Goal: Transaction & Acquisition: Purchase product/service

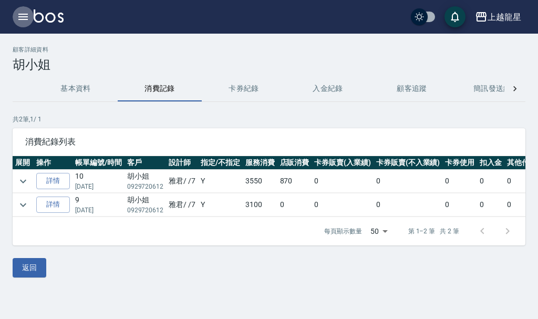
click at [22, 15] on icon "button" at bounding box center [22, 17] width 9 height 6
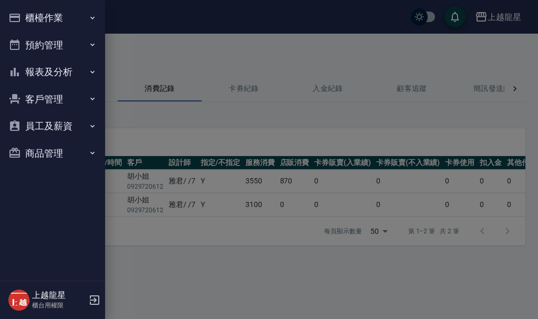
click at [49, 12] on button "櫃檯作業" at bounding box center [52, 17] width 97 height 27
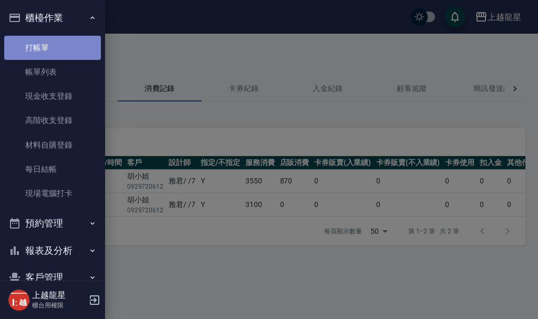
click at [61, 51] on link "打帳單" at bounding box center [52, 48] width 97 height 24
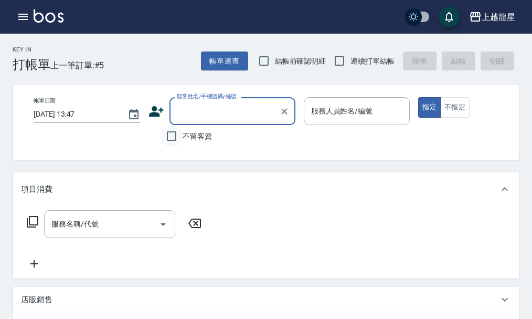
click at [174, 135] on input "不留客資" at bounding box center [172, 136] width 22 height 22
checkbox input "true"
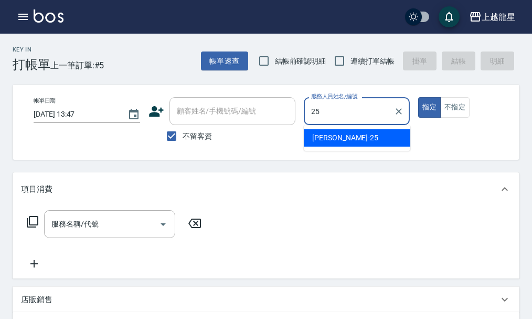
click at [345, 138] on div "淑雲 -25" at bounding box center [357, 137] width 107 height 17
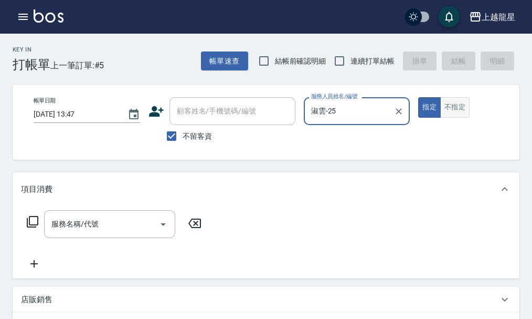
type input "淑雲-25"
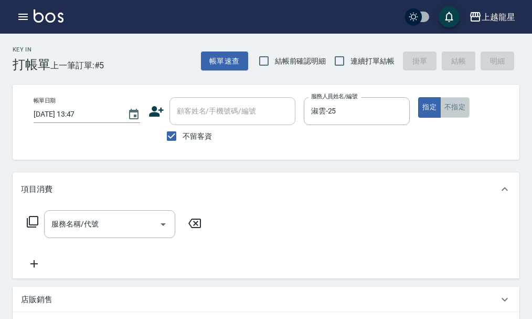
click at [453, 112] on button "不指定" at bounding box center [455, 107] width 29 height 20
click at [101, 218] on div "服務名稱/代號" at bounding box center [109, 224] width 131 height 28
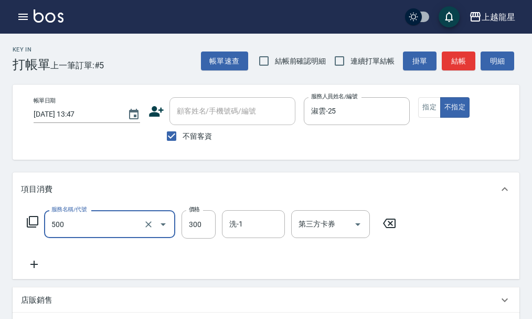
type input "一般洗髮(500)"
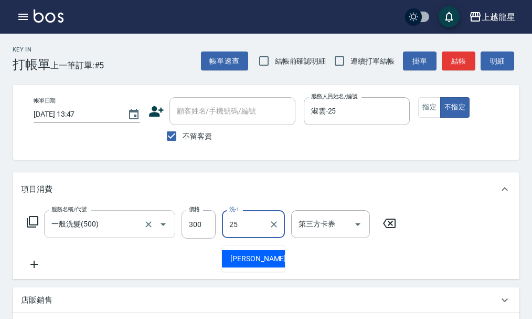
type input "淑雲-25"
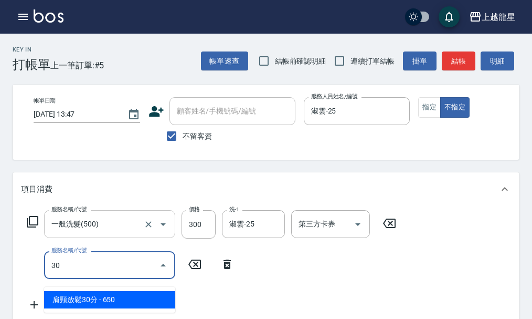
type input "304"
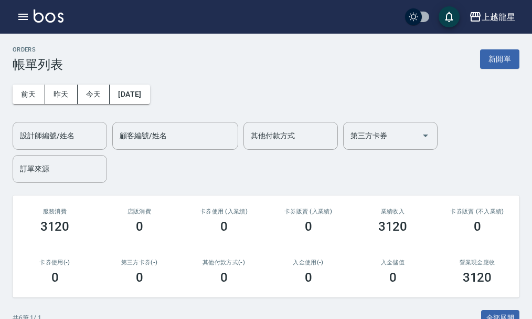
click at [54, 13] on img at bounding box center [49, 15] width 30 height 13
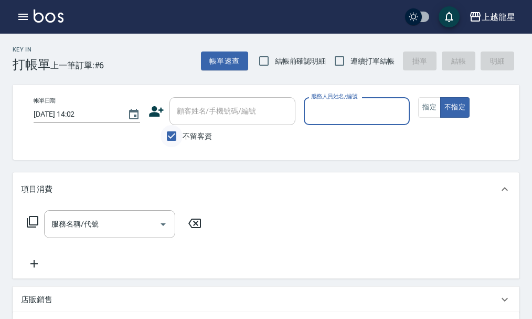
click at [179, 137] on input "不留客資" at bounding box center [172, 136] width 22 height 22
checkbox input "false"
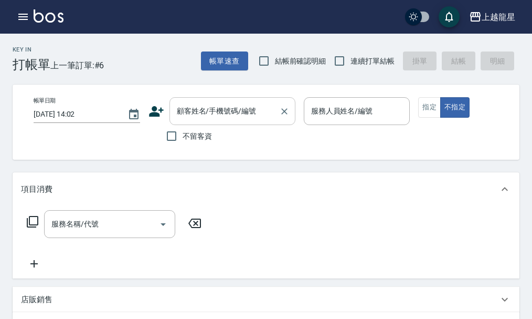
click at [211, 122] on div "顧客姓名/手機號碼/編號" at bounding box center [233, 111] width 126 height 28
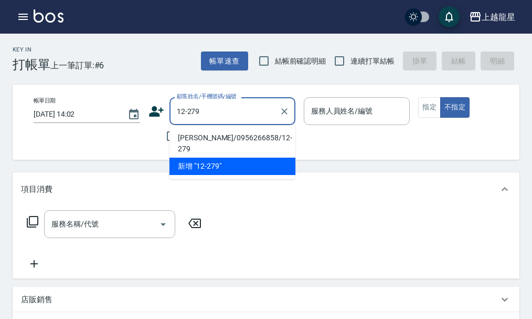
click at [228, 139] on li "[PERSON_NAME]/0956266858/12-279" at bounding box center [233, 143] width 126 height 28
type input "[PERSON_NAME]/0956266858/12-279"
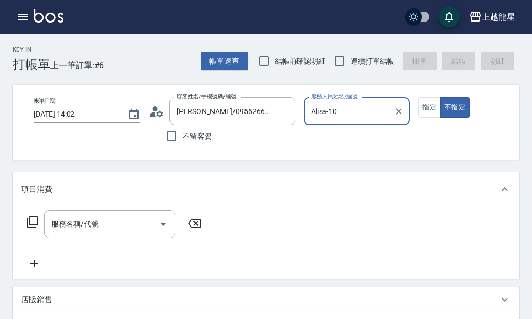
type input "Alisa-10"
click at [430, 108] on button "指定" at bounding box center [430, 107] width 23 height 20
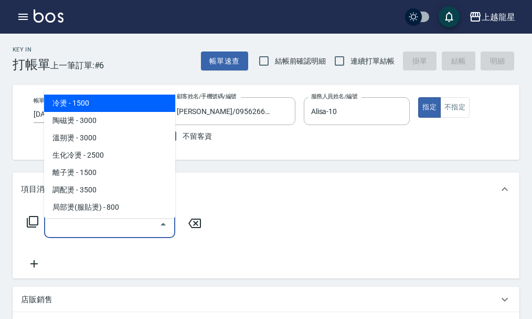
click at [103, 233] on input "服務名稱/代號" at bounding box center [102, 224] width 106 height 18
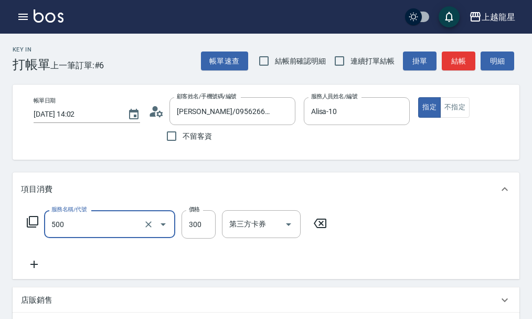
type input "一般洗髮(500)"
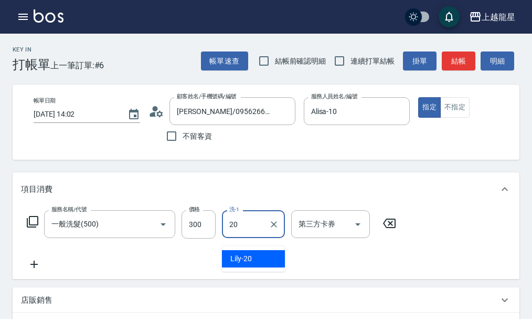
type input "Lily-20"
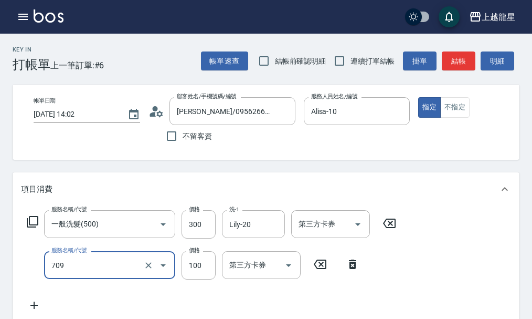
type input "電棒.夾直(709)"
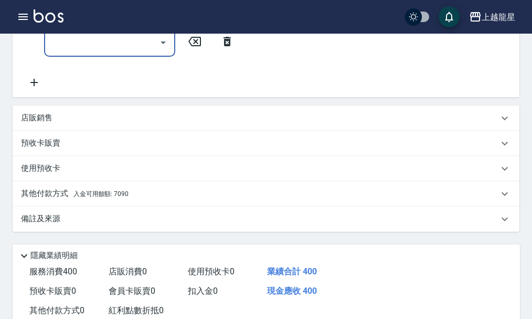
scroll to position [267, 0]
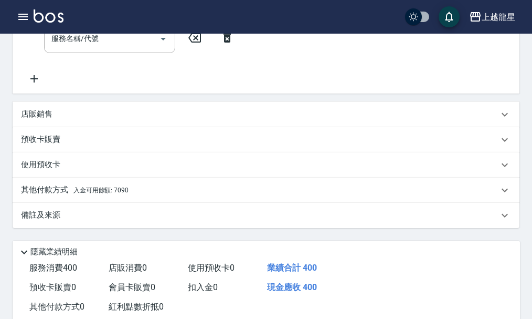
click at [90, 194] on span "入金可用餘額: 7090" at bounding box center [101, 189] width 55 height 7
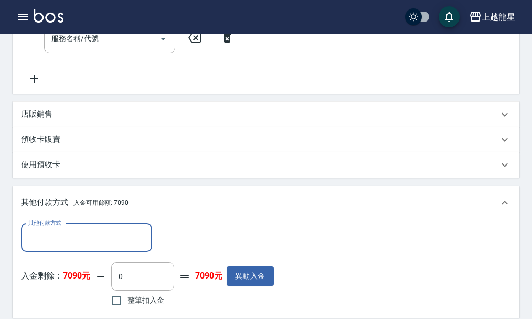
scroll to position [0, 0]
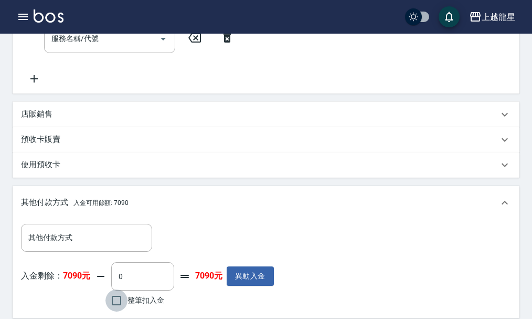
click at [120, 309] on input "整筆扣入金" at bounding box center [117, 300] width 22 height 22
checkbox input "true"
type input "400"
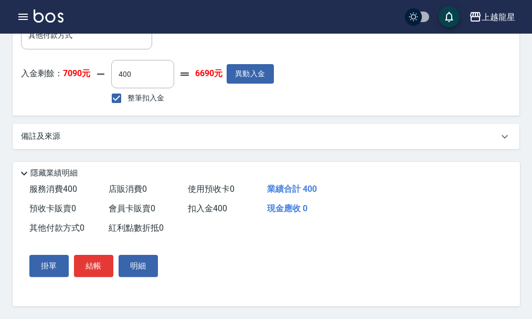
click at [92, 278] on div "掛單 結帳 明細" at bounding box center [93, 265] width 137 height 30
click at [95, 272] on button "結帳" at bounding box center [93, 266] width 39 height 22
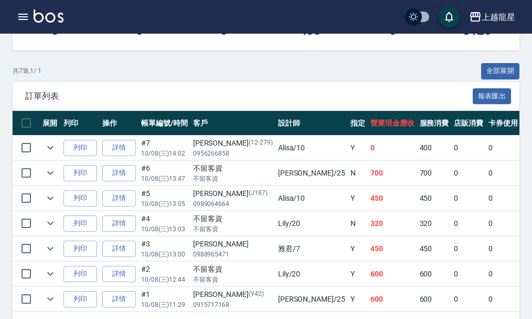
scroll to position [263, 0]
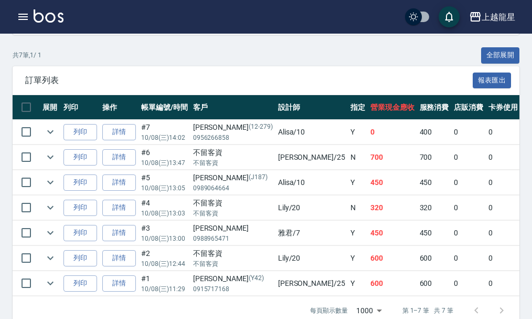
click at [51, 14] on img at bounding box center [49, 15] width 30 height 13
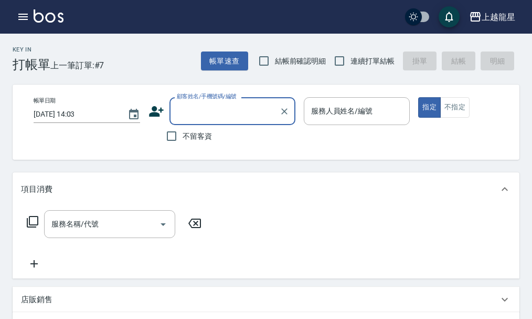
click at [189, 109] on input "顧客姓名/手機號碼/編號" at bounding box center [224, 111] width 101 height 18
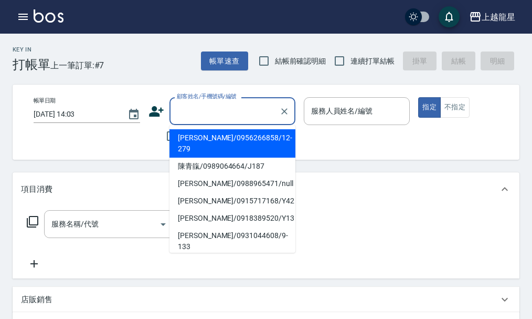
click at [193, 134] on li "[PERSON_NAME]/0956266858/12-279" at bounding box center [233, 143] width 126 height 28
type input "[PERSON_NAME]/0956266858/12-279"
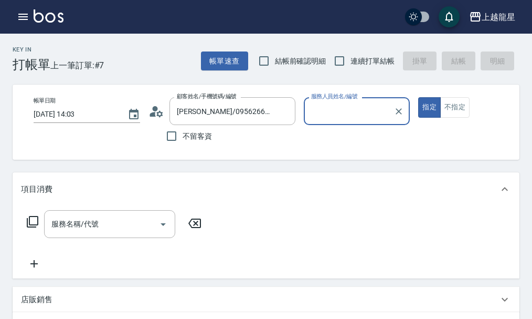
type input "Alisa-10"
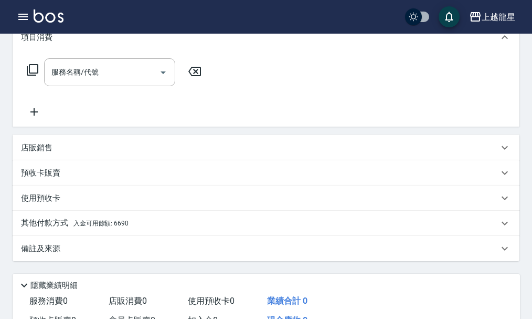
scroll to position [67, 0]
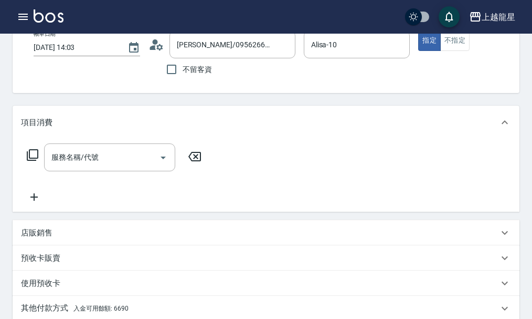
click at [50, 18] on img at bounding box center [49, 15] width 30 height 13
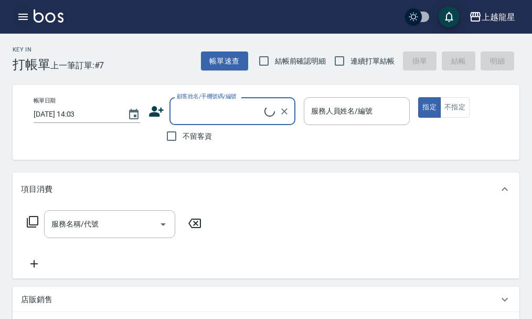
click at [26, 15] on icon "button" at bounding box center [23, 17] width 13 height 13
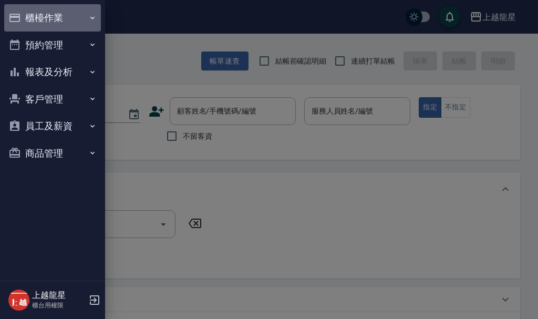
click at [26, 15] on button "櫃檯作業" at bounding box center [52, 17] width 97 height 27
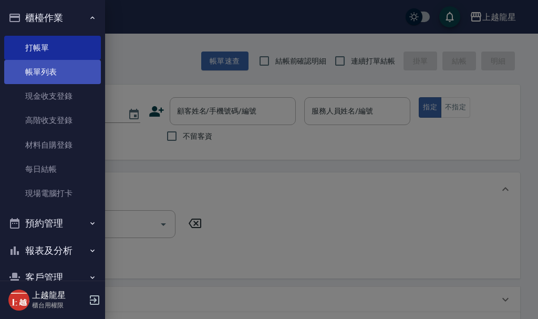
click at [65, 78] on link "帳單列表" at bounding box center [52, 72] width 97 height 24
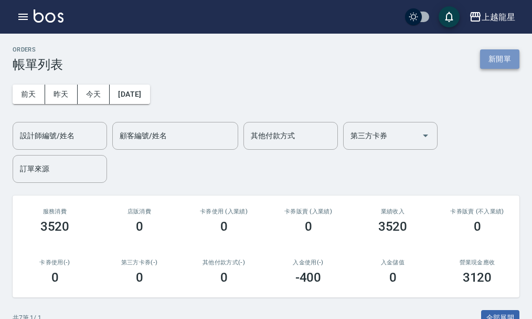
click at [487, 56] on button "新開單" at bounding box center [499, 58] width 39 height 19
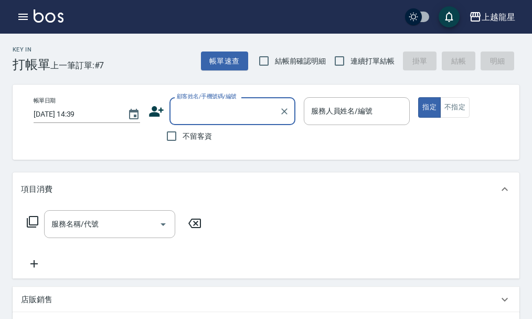
type input "ㄨ"
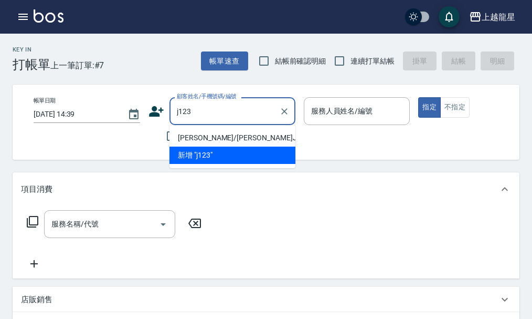
click at [220, 134] on li "[PERSON_NAME]/[PERSON_NAME]J123/J123" at bounding box center [233, 137] width 126 height 17
type input "[PERSON_NAME]/[PERSON_NAME]J123/J123"
type input "雅君-7"
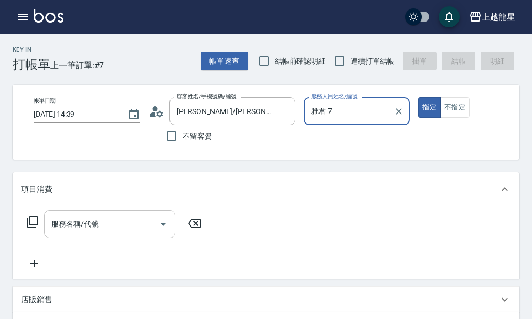
click at [81, 221] on div "服務名稱/代號" at bounding box center [109, 224] width 131 height 28
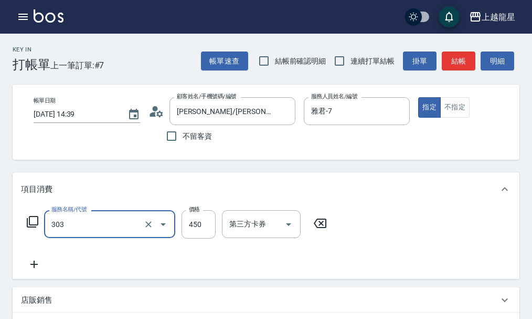
type input "剪髮(303)"
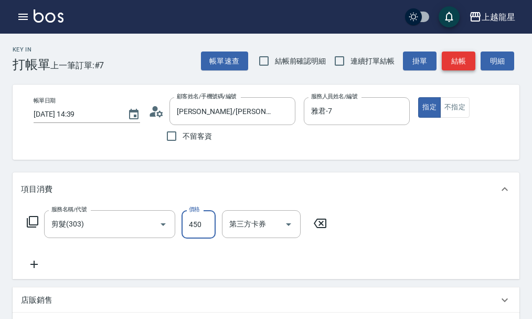
click at [468, 56] on button "結帳" at bounding box center [459, 60] width 34 height 19
